Goal: Task Accomplishment & Management: Complete application form

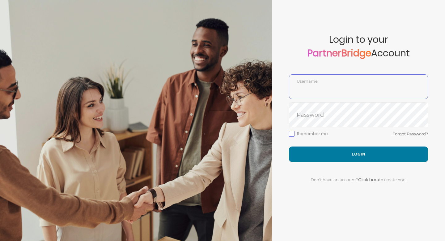
click at [334, 87] on input "text" at bounding box center [359, 91] width 139 height 15
type input "SankalpBajpai"
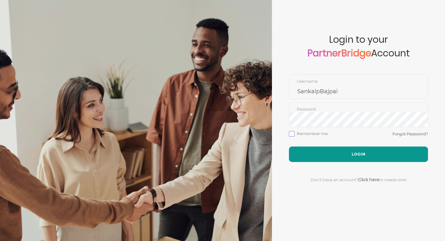
click at [337, 152] on button "Login" at bounding box center [358, 153] width 139 height 15
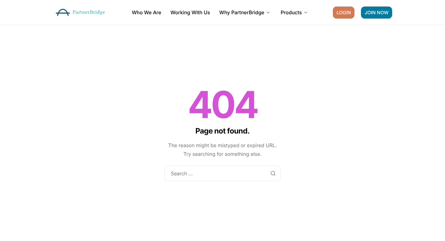
click at [348, 14] on span "LOGIN" at bounding box center [344, 12] width 14 height 5
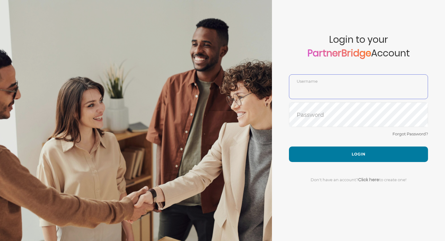
click at [336, 88] on input "text" at bounding box center [359, 91] width 139 height 15
type input "SankalpBajpai"
click at [410, 132] on link "Forgot Password?" at bounding box center [411, 133] width 36 height 5
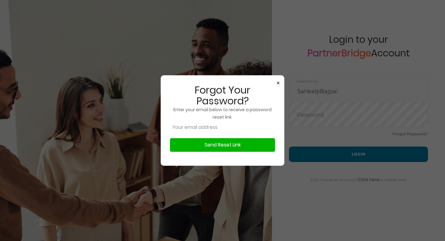
click at [220, 148] on button "Send Reset Link" at bounding box center [222, 145] width 105 height 14
click at [226, 144] on button "Send Reset Link" at bounding box center [222, 145] width 105 height 14
click at [208, 128] on input "email" at bounding box center [222, 127] width 105 height 12
type input "sankalp.bajpai@netcorecloud.com"
click at [209, 145] on button "Send Reset Link" at bounding box center [222, 145] width 105 height 14
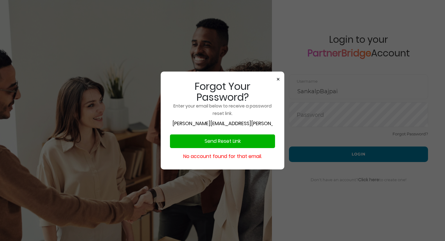
click at [278, 77] on span "×" at bounding box center [278, 79] width 3 height 9
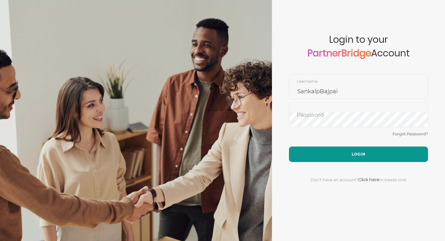
click at [350, 152] on button "Login" at bounding box center [358, 153] width 139 height 15
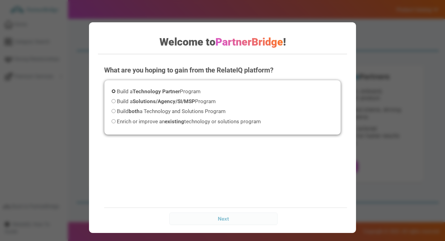
click at [114, 92] on input "Build a Technology Partner Program" at bounding box center [114, 91] width 4 height 4
radio input "true"
click at [114, 101] on input "Build a Solutions/Agency/SI/MSP Program" at bounding box center [114, 101] width 4 height 4
radio input "true"
click at [114, 111] on input "Build both a Technology and Solutions Program" at bounding box center [114, 111] width 4 height 4
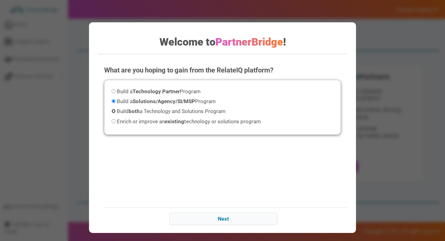
radio input "true"
click at [221, 219] on input "Next" at bounding box center [224, 218] width 108 height 12
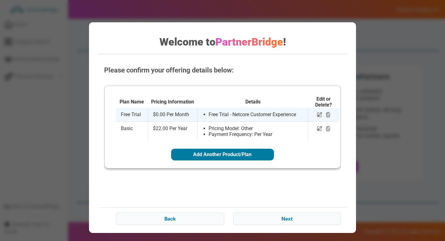
click at [264, 116] on li "Free Trial - Netcore Customer Experience" at bounding box center [256, 114] width 94 height 6
click at [140, 114] on td "Free Trial" at bounding box center [132, 115] width 32 height 14
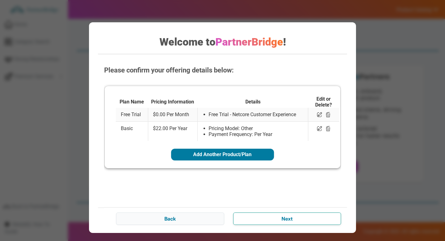
click at [287, 221] on input "Next" at bounding box center [288, 218] width 108 height 12
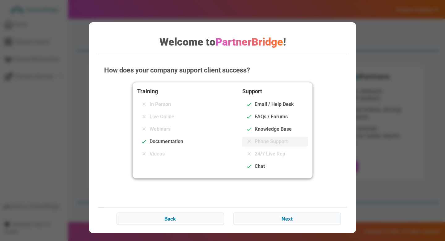
click at [263, 145] on span "Phone Support" at bounding box center [271, 141] width 33 height 7
click at [172, 127] on div "Webinars" at bounding box center [170, 129] width 66 height 10
click at [282, 220] on input "Next" at bounding box center [288, 218] width 108 height 12
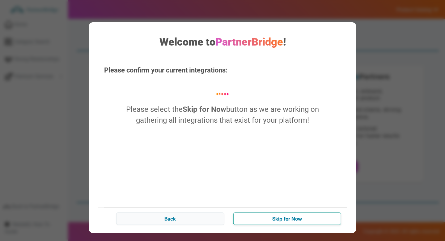
click at [286, 218] on input "Skip for Now" at bounding box center [288, 218] width 108 height 12
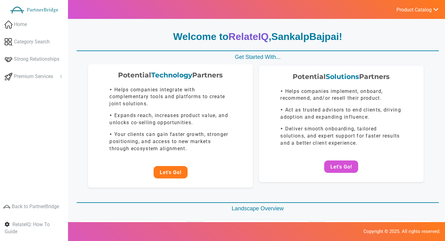
click at [169, 175] on button "Let's Go!" at bounding box center [171, 172] width 34 height 12
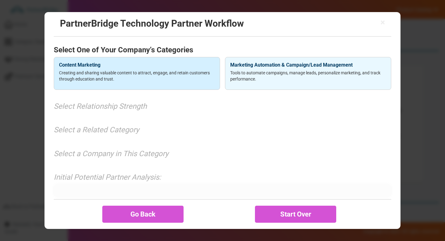
click at [144, 76] on p "Creating and sharing valuable content to attract, engage, and retain customers …" at bounding box center [137, 76] width 156 height 12
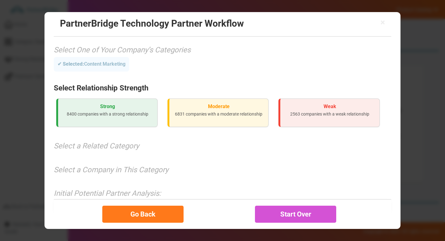
click at [141, 210] on button "Go Back" at bounding box center [142, 213] width 81 height 17
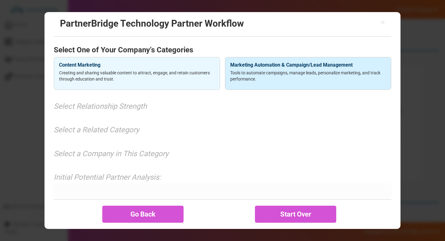
click at [262, 81] on p "Tools to automate campaigns, manage leads, personalize marketing, and track per…" at bounding box center [308, 76] width 156 height 12
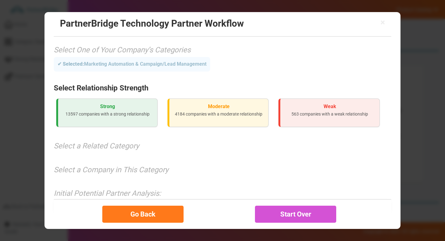
click at [149, 212] on button "Go Back" at bounding box center [142, 213] width 81 height 17
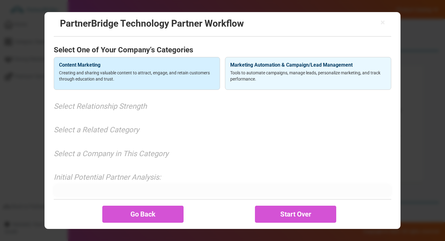
click at [175, 84] on div "Content Marketing Creating and sharing valuable content to attract, engage, and…" at bounding box center [137, 73] width 166 height 33
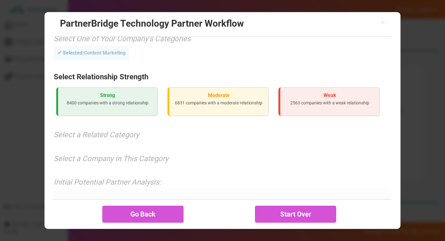
scroll to position [26, 0]
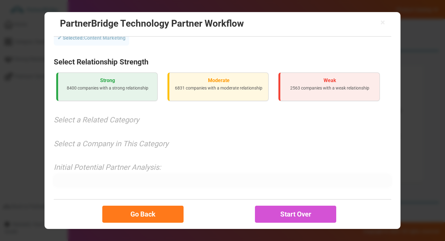
click at [151, 210] on button "Go Back" at bounding box center [142, 213] width 81 height 17
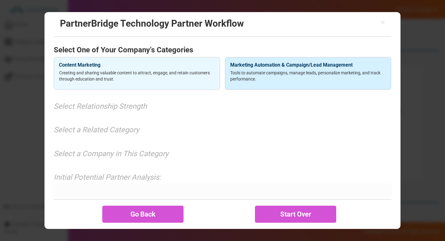
click at [258, 83] on div "Marketing Automation & Campaign/Lead Management Tools to automate campaigns, ma…" at bounding box center [308, 73] width 166 height 33
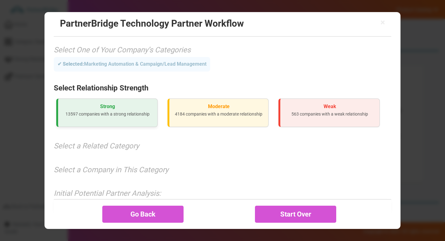
click at [134, 119] on div "Strong 13597 companies with a strong relationship" at bounding box center [106, 112] width 101 height 29
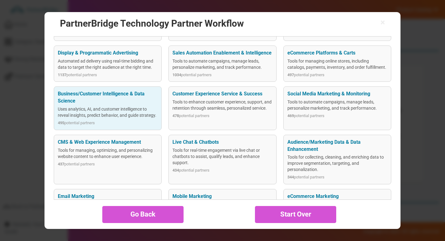
scroll to position [146, 0]
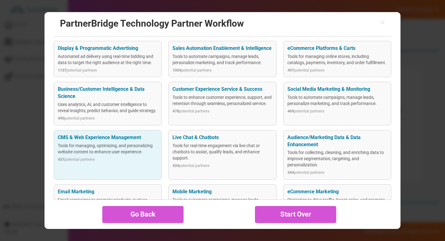
click at [117, 168] on div "CMS & Web Experience Management Tools for managing, optimizing, and personalizi…" at bounding box center [108, 154] width 108 height 49
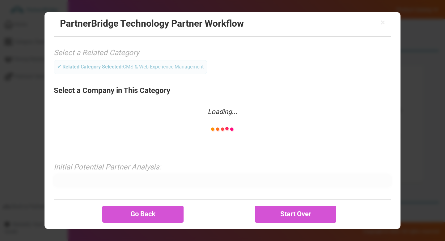
scroll to position [75, 0]
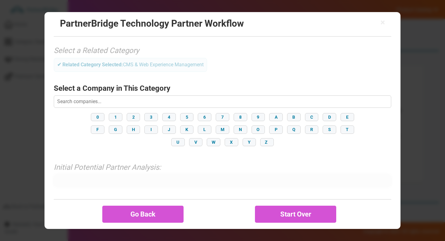
click at [121, 101] on input "text" at bounding box center [223, 101] width 338 height 12
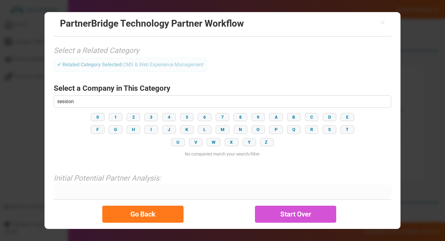
click at [146, 211] on button "Go Back" at bounding box center [142, 213] width 81 height 17
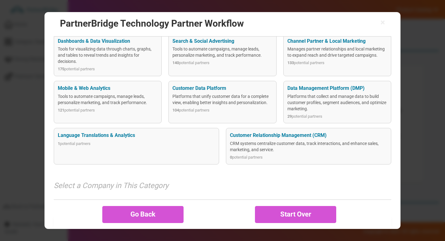
scroll to position [363, 0]
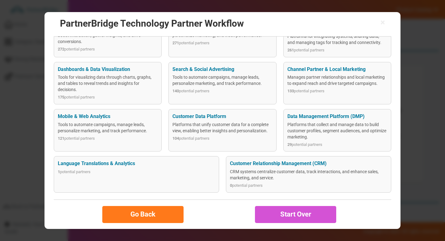
click at [151, 215] on button "Go Back" at bounding box center [142, 213] width 81 height 17
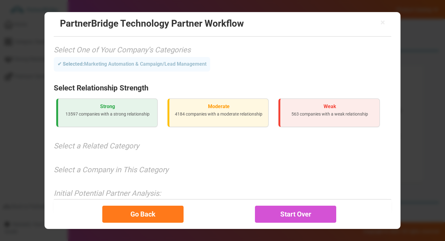
click at [157, 206] on button "Go Back" at bounding box center [142, 213] width 81 height 17
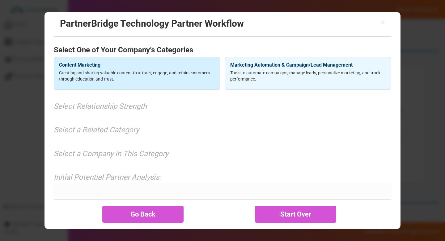
click at [154, 78] on p "Creating and sharing valuable content to attract, engage, and retain customers …" at bounding box center [137, 76] width 156 height 12
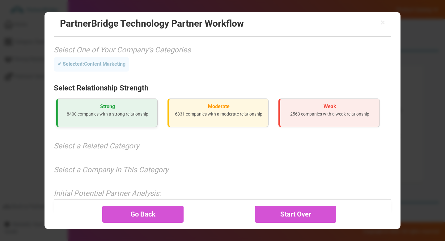
click at [120, 107] on h3 "Strong" at bounding box center [107, 107] width 89 height 6
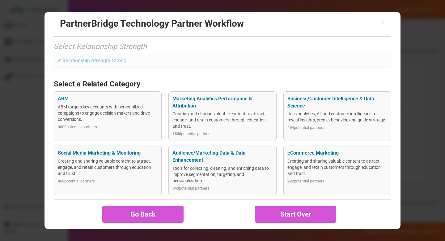
scroll to position [45, 0]
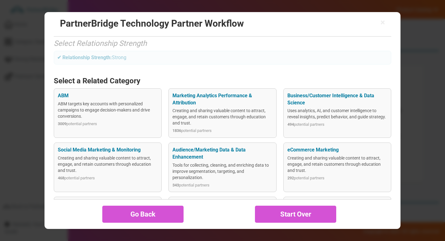
click at [136, 222] on div "Go Back Start Over" at bounding box center [223, 214] width 338 height 30
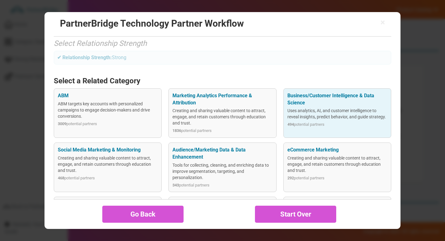
click at [318, 110] on div "Uses analytics, AI, and customer intelligence to reveal insights, predict behav…" at bounding box center [338, 113] width 100 height 12
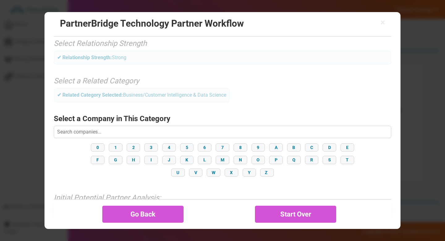
click at [218, 131] on input "text" at bounding box center [223, 132] width 338 height 12
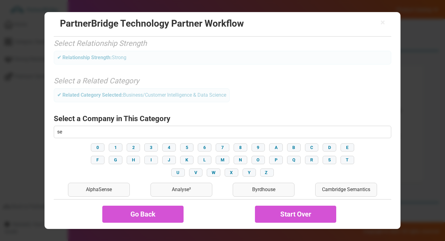
type input "s"
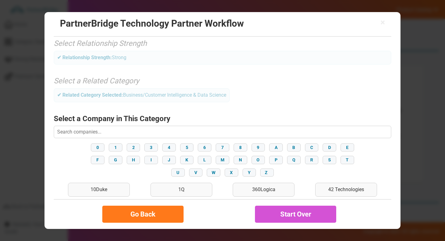
click at [150, 218] on button "Go Back" at bounding box center [142, 213] width 81 height 17
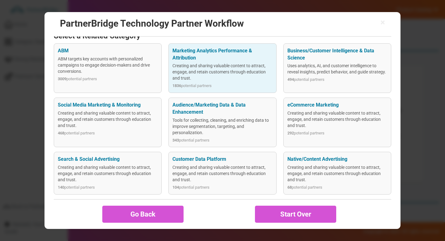
scroll to position [90, 0]
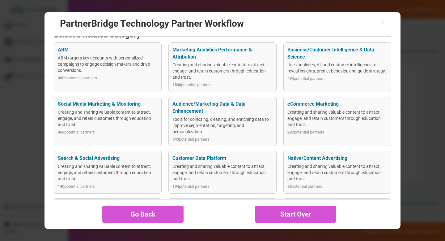
drag, startPoint x: 159, startPoint y: 213, endPoint x: 203, endPoint y: 215, distance: 43.7
click at [203, 215] on div "Go Back Start Over" at bounding box center [223, 214] width 338 height 30
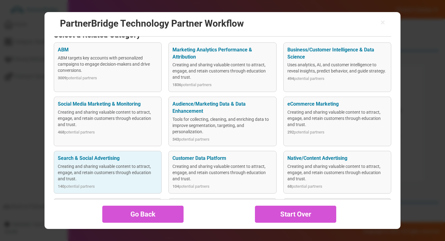
click at [120, 183] on div "Search & Social Advertising Creating and sharing valuable content to attract, e…" at bounding box center [108, 172] width 108 height 42
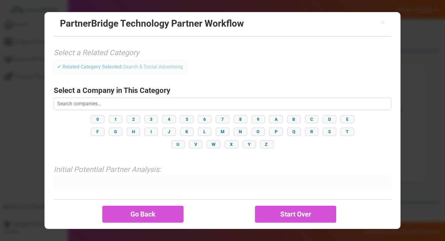
scroll to position [75, 0]
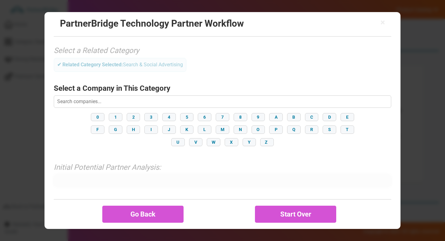
click at [149, 97] on input "text" at bounding box center [223, 101] width 338 height 12
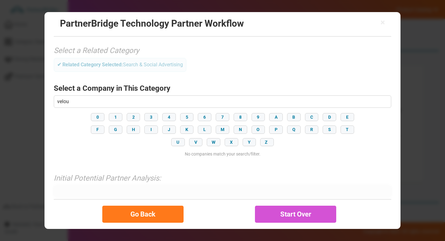
click at [149, 214] on button "Go Back" at bounding box center [142, 213] width 81 height 17
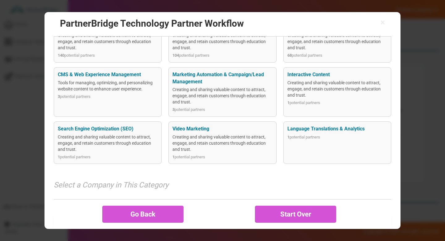
scroll to position [263, 0]
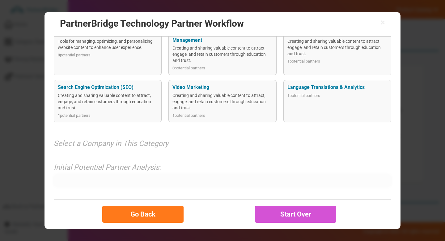
click at [130, 214] on button "Go Back" at bounding box center [142, 213] width 81 height 17
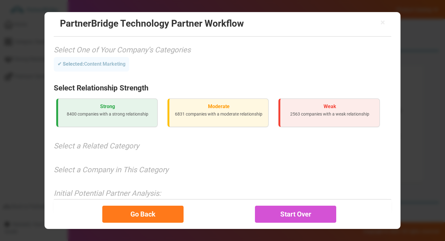
click at [121, 210] on button "Go Back" at bounding box center [142, 213] width 81 height 17
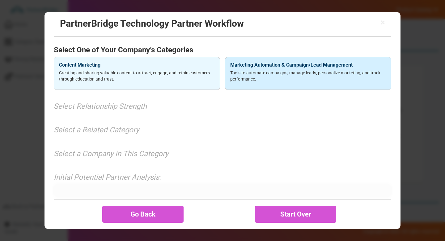
click at [272, 77] on p "Tools to automate campaigns, manage leads, personalize marketing, and track per…" at bounding box center [308, 76] width 156 height 12
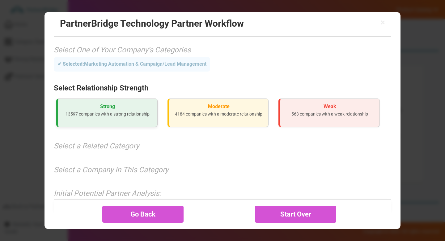
click at [128, 122] on div "Strong 13597 companies with a strong relationship" at bounding box center [106, 112] width 101 height 29
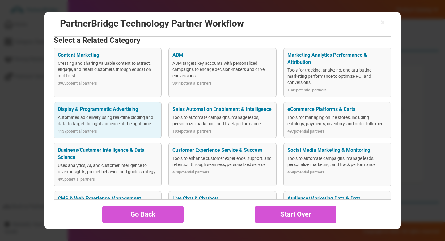
scroll to position [87, 0]
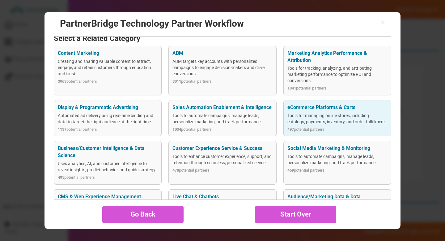
click at [320, 119] on div "Tools for managing online stores, including catalogs, payments, inventory, and …" at bounding box center [338, 118] width 100 height 12
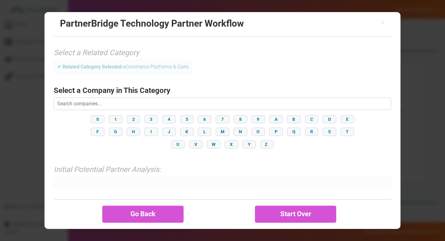
scroll to position [75, 0]
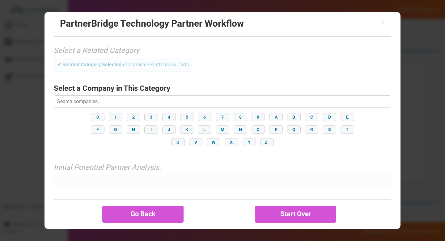
click at [213, 102] on input "text" at bounding box center [223, 101] width 338 height 12
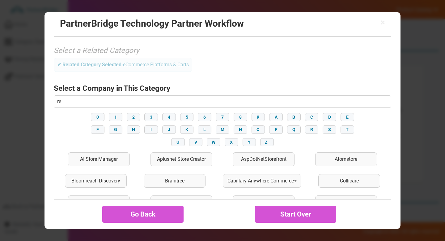
type input "Wp-Cart-Recovery"
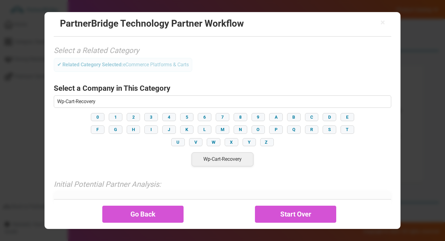
click at [226, 159] on div "Wp-Cart-Recovery" at bounding box center [223, 159] width 62 height 14
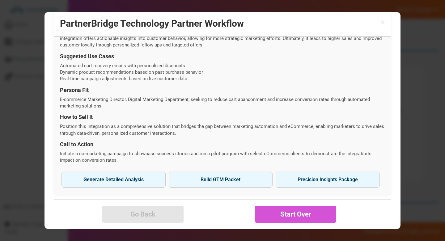
scroll to position [248, 0]
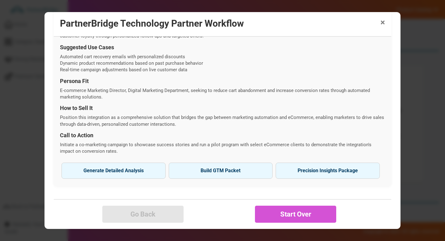
click at [383, 23] on span "×" at bounding box center [383, 22] width 5 height 9
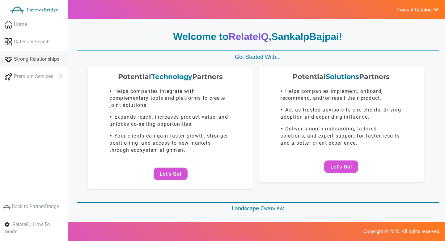
click at [29, 62] on span "Strong Relationships" at bounding box center [36, 59] width 45 height 7
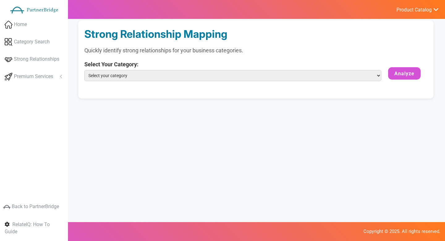
click at [176, 75] on select "Select your category Content Marketing Marketing Automation & Campaign/Lead Man…" at bounding box center [232, 75] width 297 height 11
click at [21, 24] on span "Home" at bounding box center [20, 24] width 13 height 7
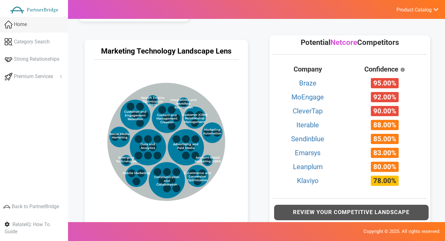
scroll to position [298, 0]
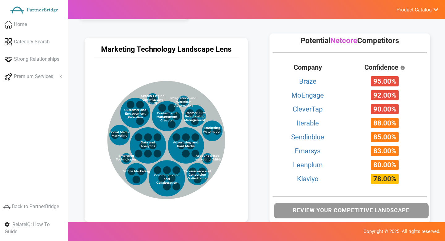
click at [320, 212] on button "Review Your Competitive Landscape" at bounding box center [351, 210] width 155 height 15
click at [350, 216] on button "Review Your Competitive Landscape" at bounding box center [351, 210] width 155 height 15
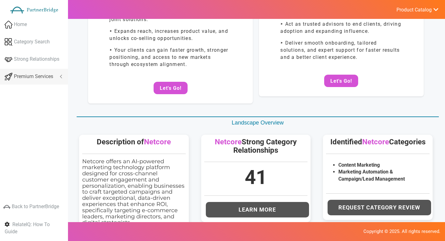
scroll to position [83, 0]
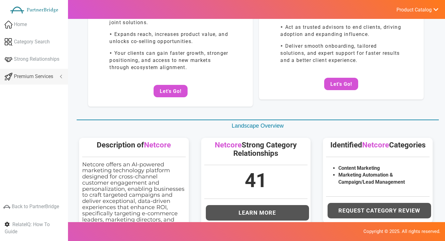
click at [42, 78] on span "Premium Services" at bounding box center [33, 76] width 39 height 7
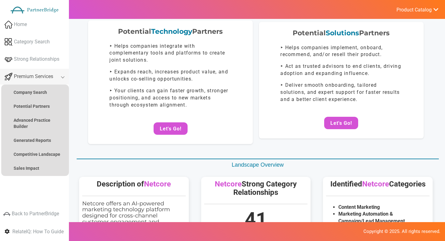
scroll to position [0, 0]
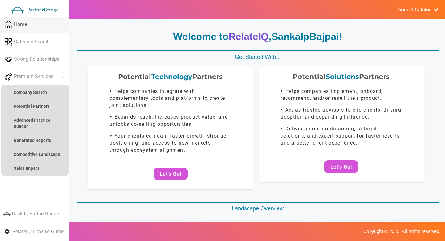
click at [11, 27] on span at bounding box center [9, 26] width 8 height 6
click at [407, 12] on span "Product Catalog" at bounding box center [414, 10] width 35 height 6
